Goal: Task Accomplishment & Management: Use online tool/utility

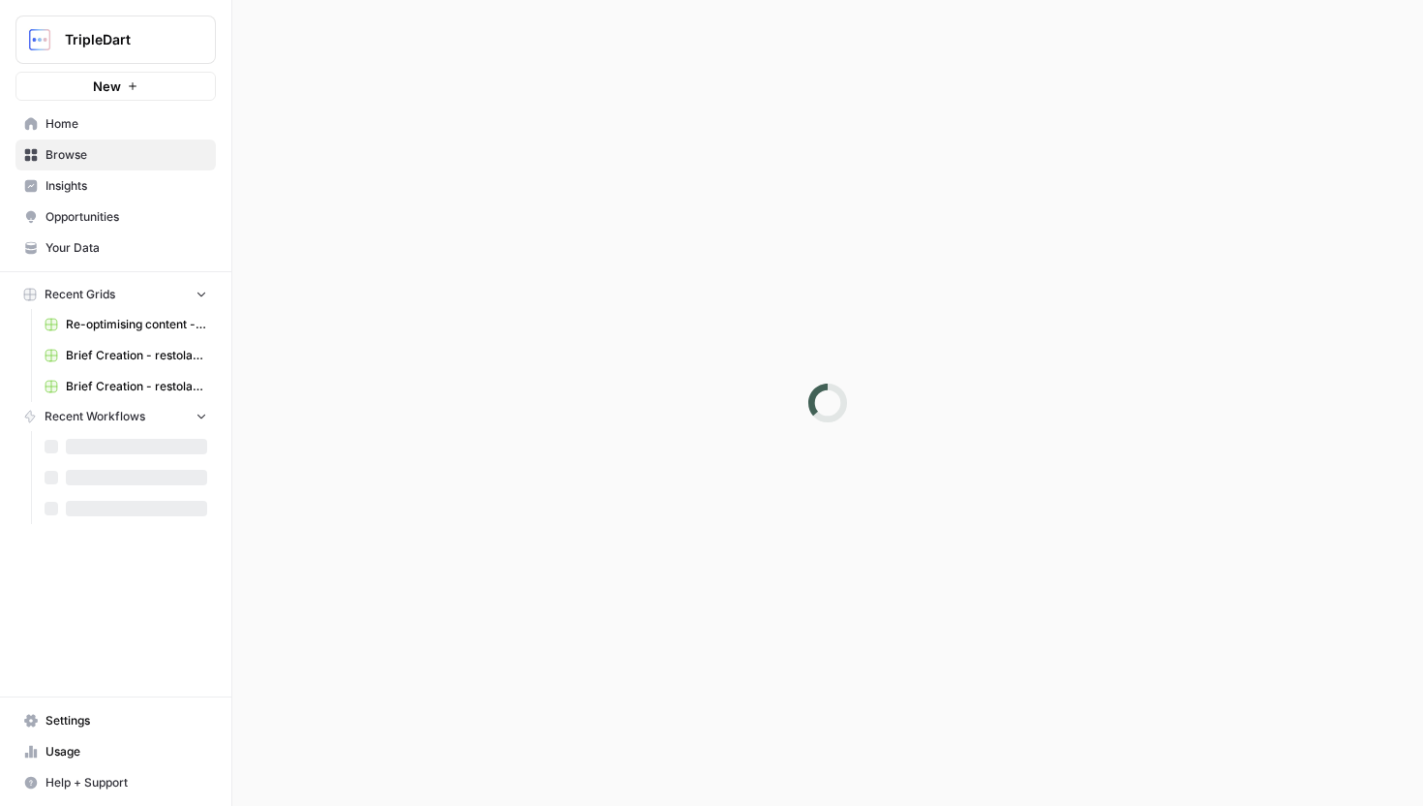
click at [102, 123] on span "Home" at bounding box center [127, 123] width 162 height 17
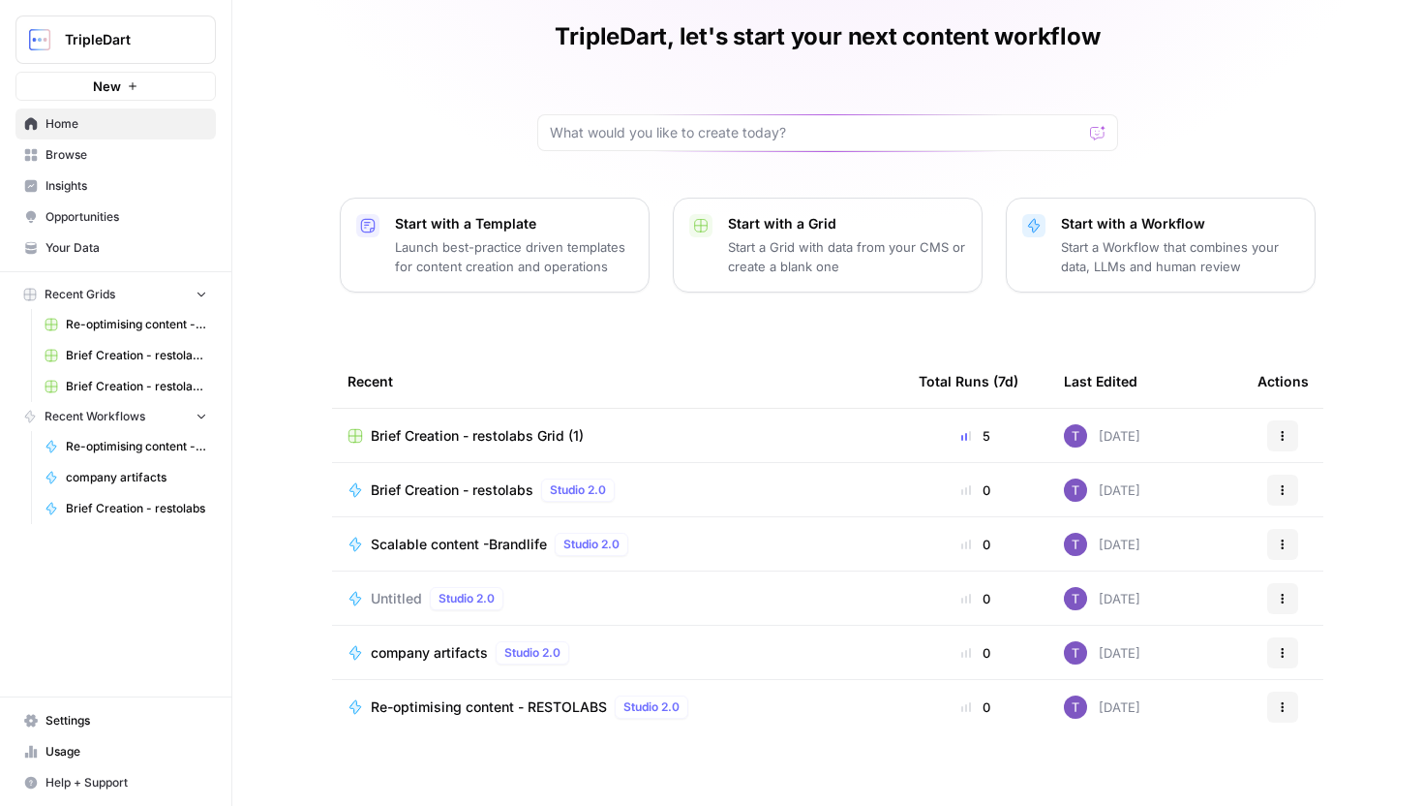
scroll to position [75, 0]
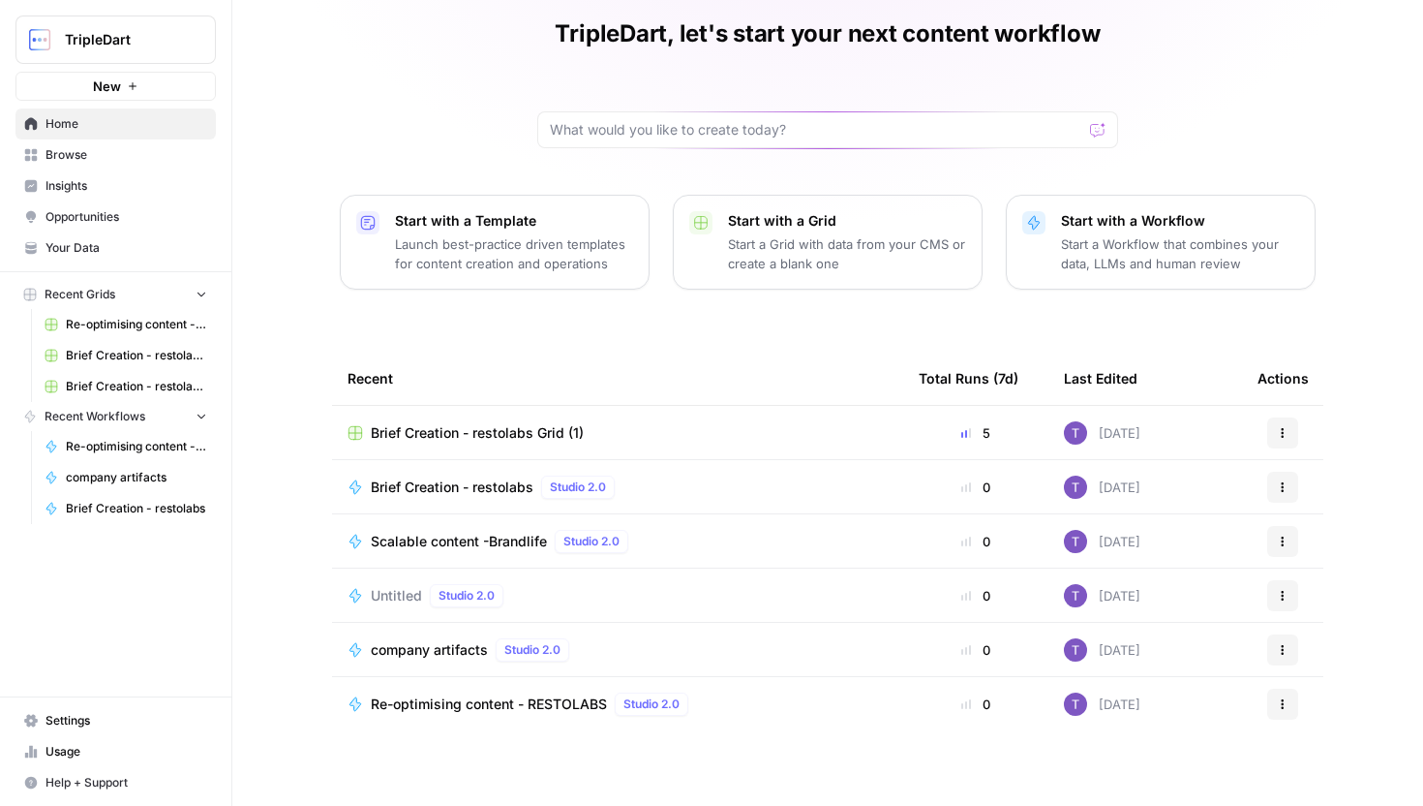
click at [702, 143] on div at bounding box center [827, 129] width 581 height 37
click at [118, 156] on span "Browse" at bounding box center [127, 154] width 162 height 17
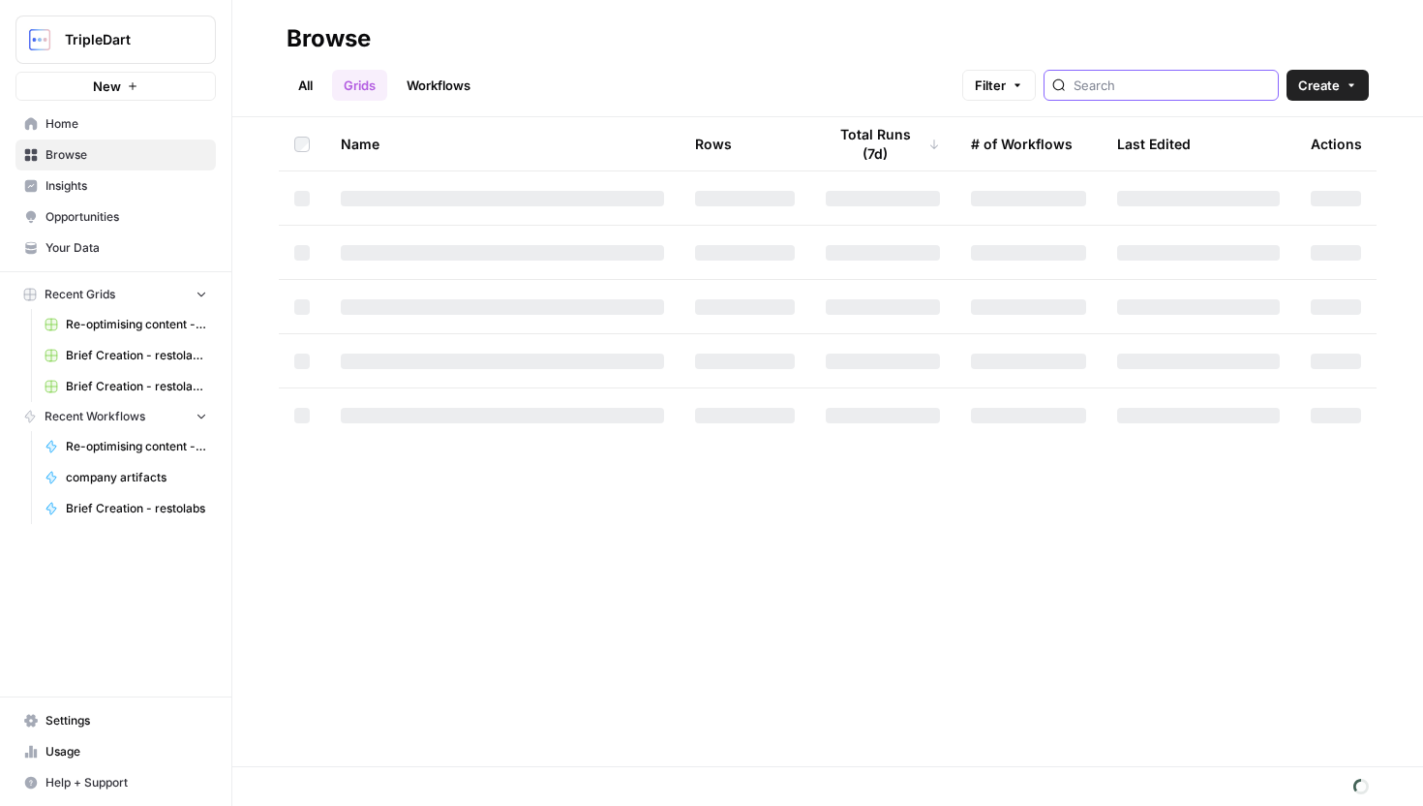
click at [1155, 88] on input "search" at bounding box center [1172, 85] width 197 height 19
click at [462, 82] on link "Workflows" at bounding box center [438, 85] width 87 height 31
click at [1197, 86] on input "search" at bounding box center [1189, 85] width 197 height 19
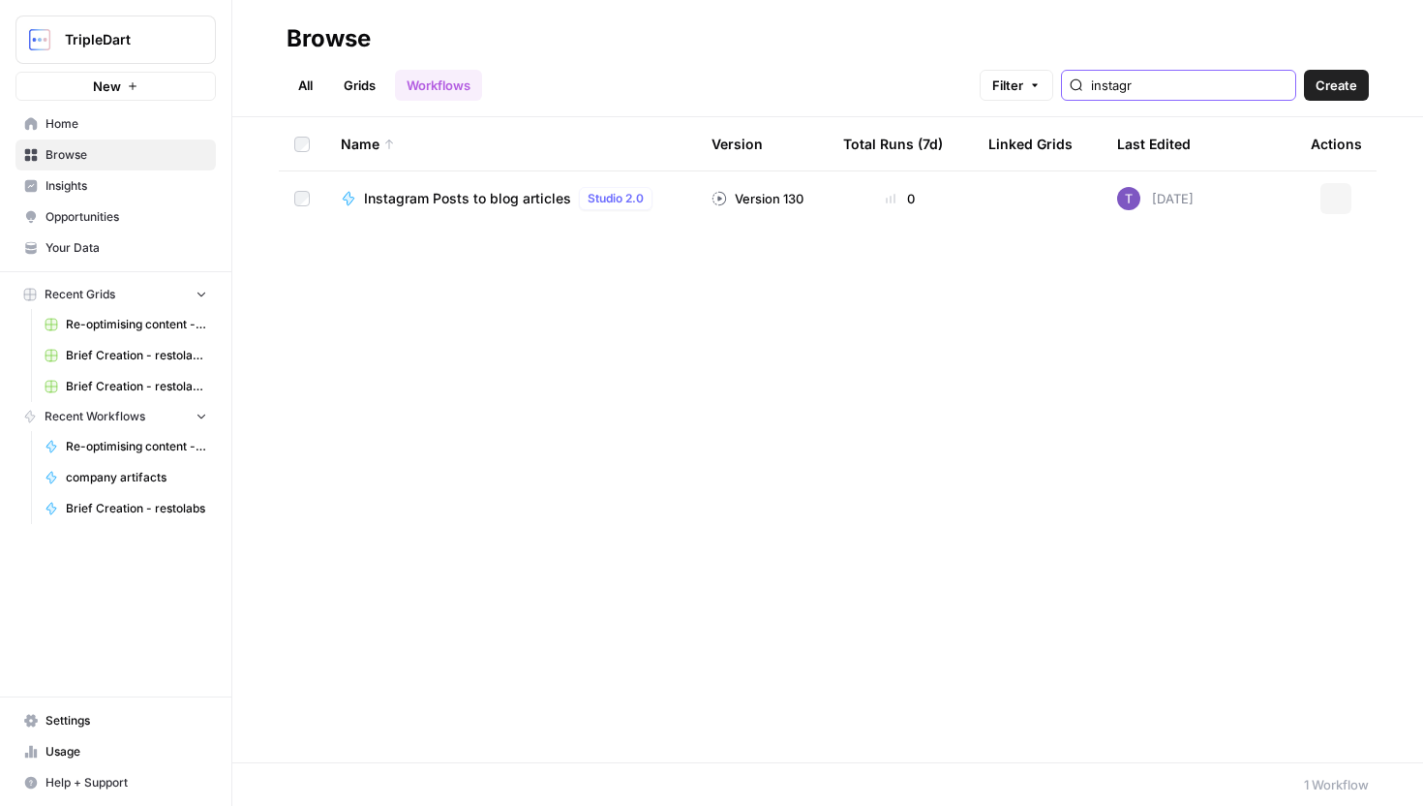
type input "instagr"
click at [428, 196] on span "Instagram Posts to blog articles" at bounding box center [467, 198] width 207 height 19
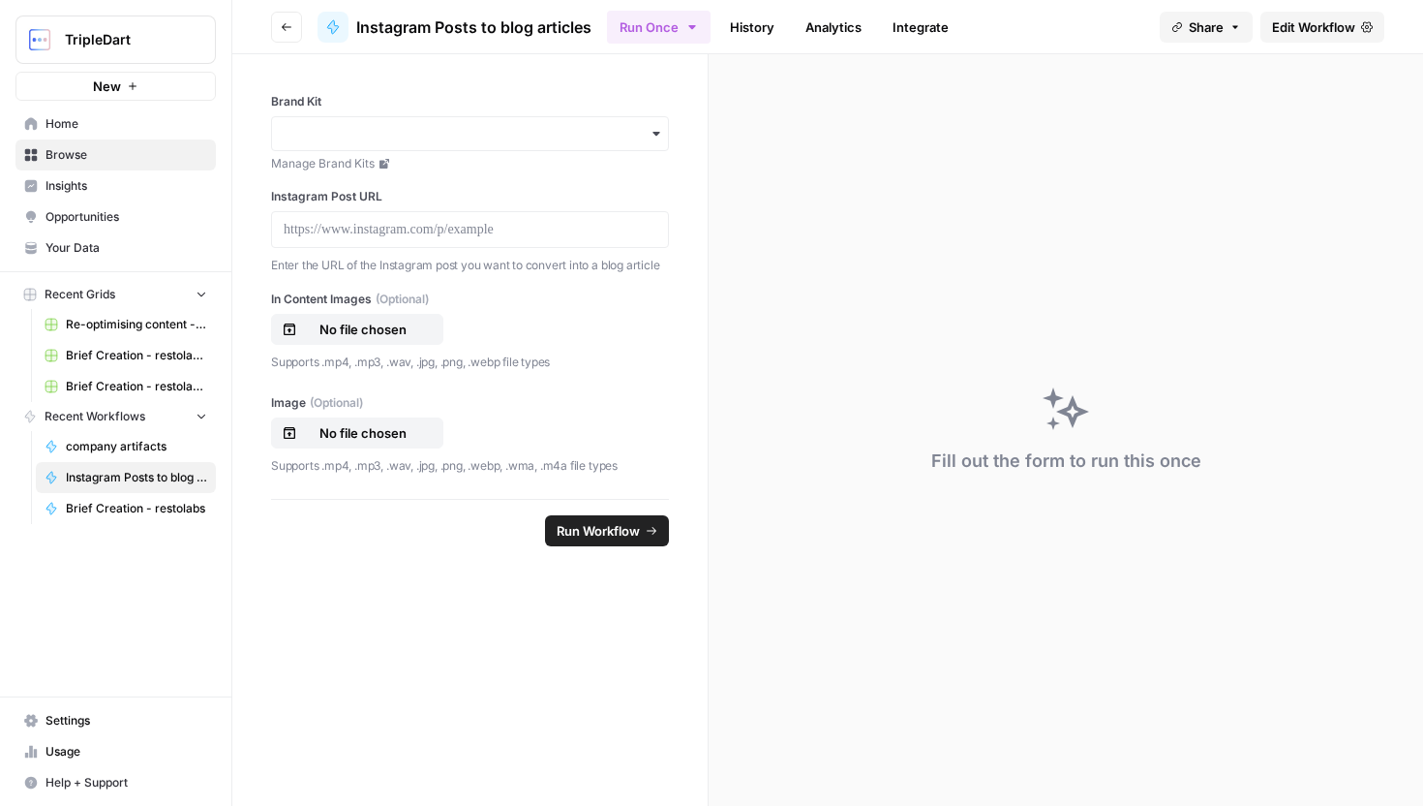
click at [1285, 27] on span "Edit Workflow" at bounding box center [1313, 26] width 83 height 19
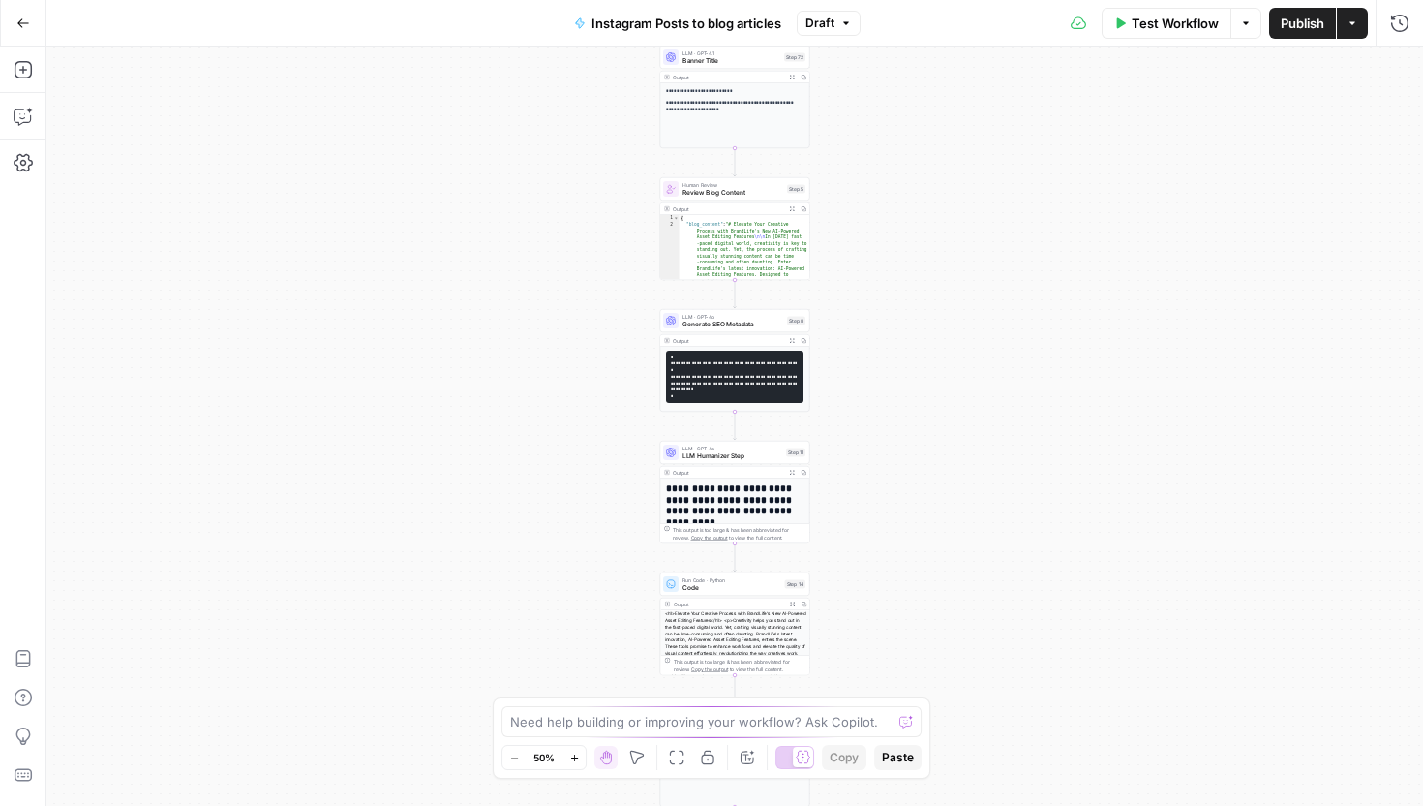
click at [1361, 20] on button "Actions" at bounding box center [1352, 23] width 31 height 31
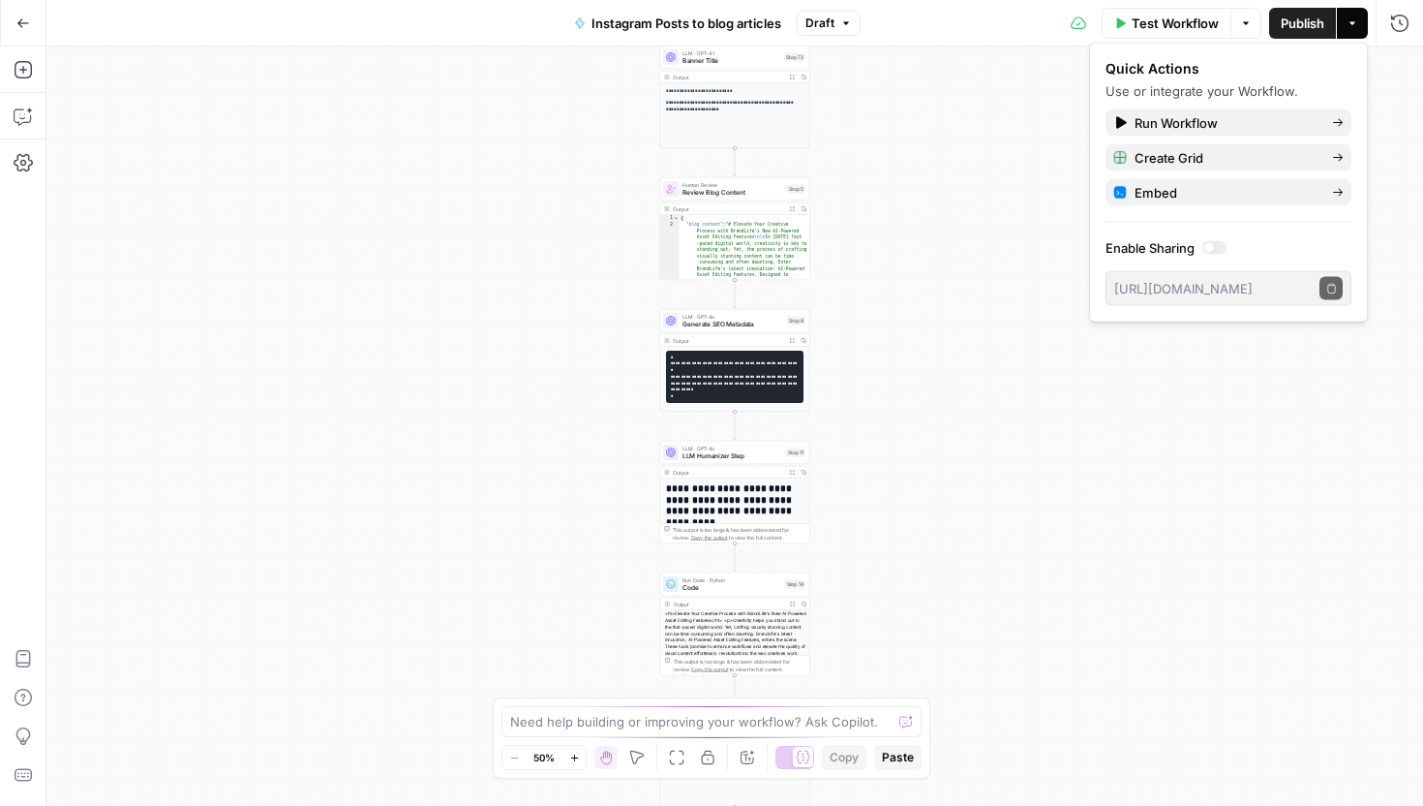
click at [1219, 246] on div at bounding box center [1215, 248] width 24 height 14
click at [1331, 274] on div "[URL][DOMAIN_NAME] Copy public execute URL" at bounding box center [1229, 288] width 246 height 35
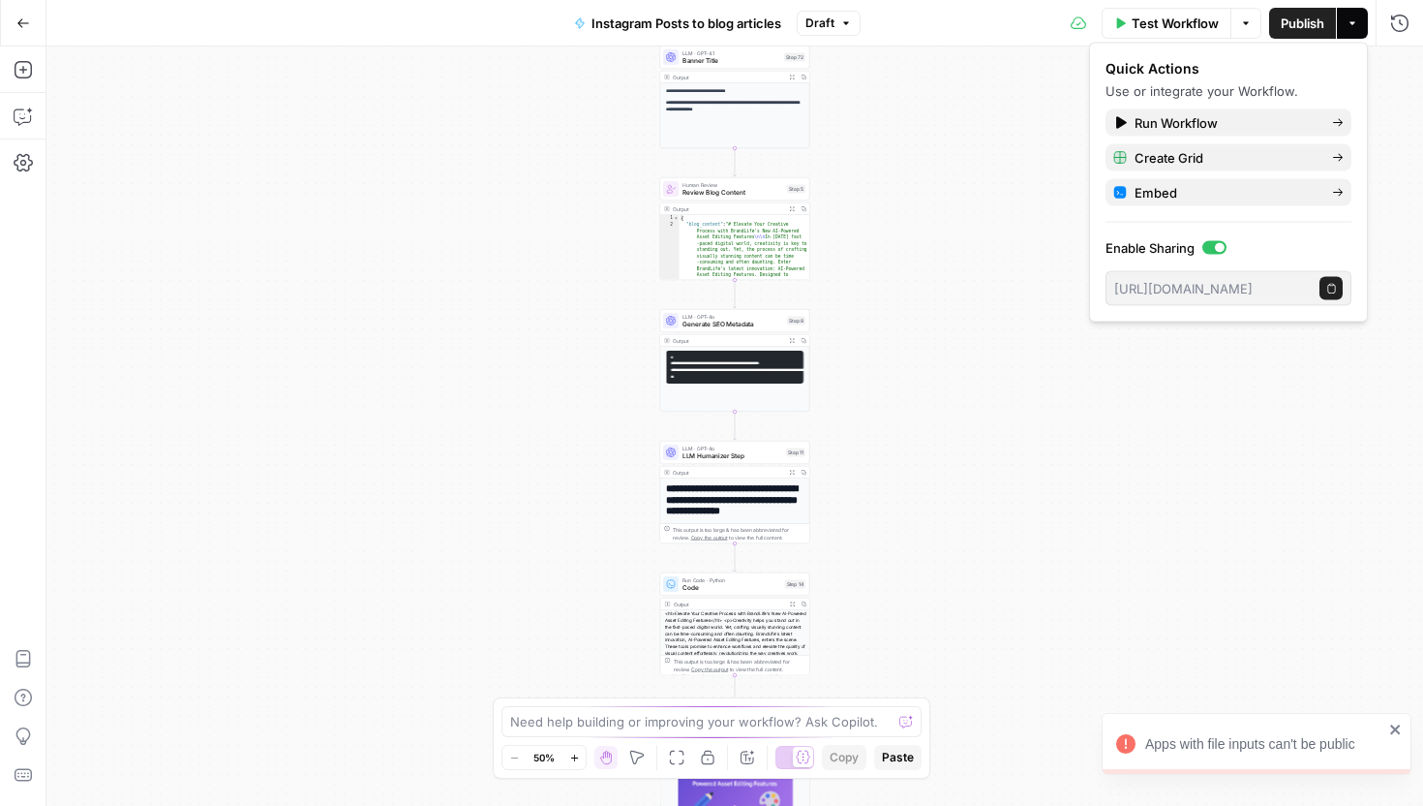
click at [1330, 291] on icon "button" at bounding box center [1332, 288] width 11 height 11
